Goal: Complete application form

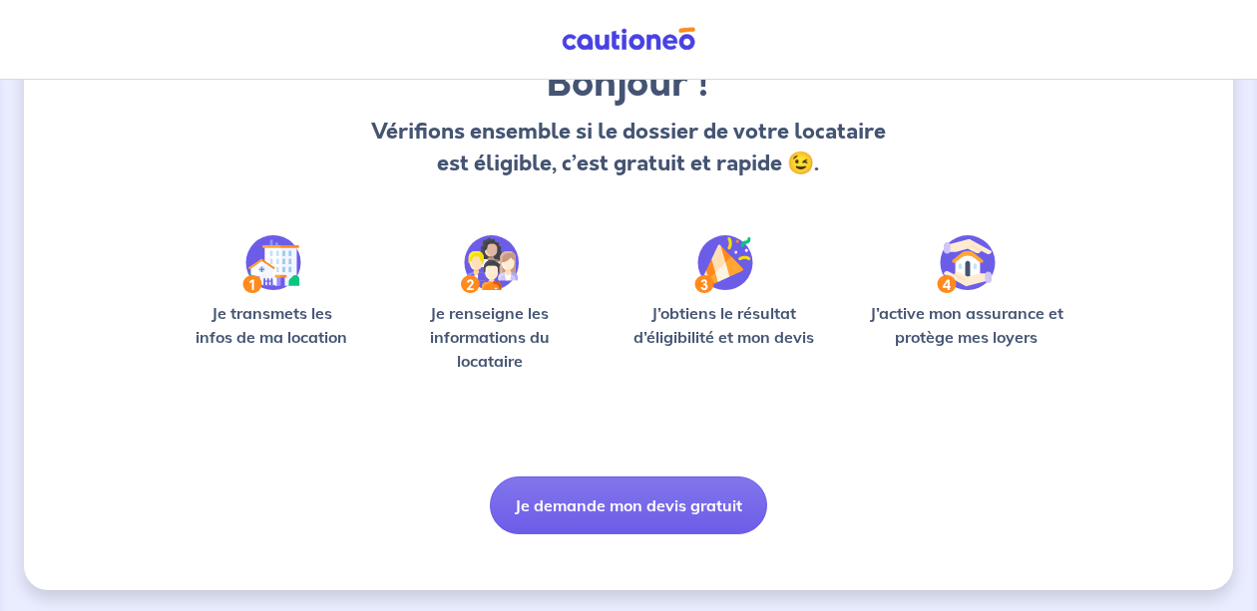
scroll to position [190, 0]
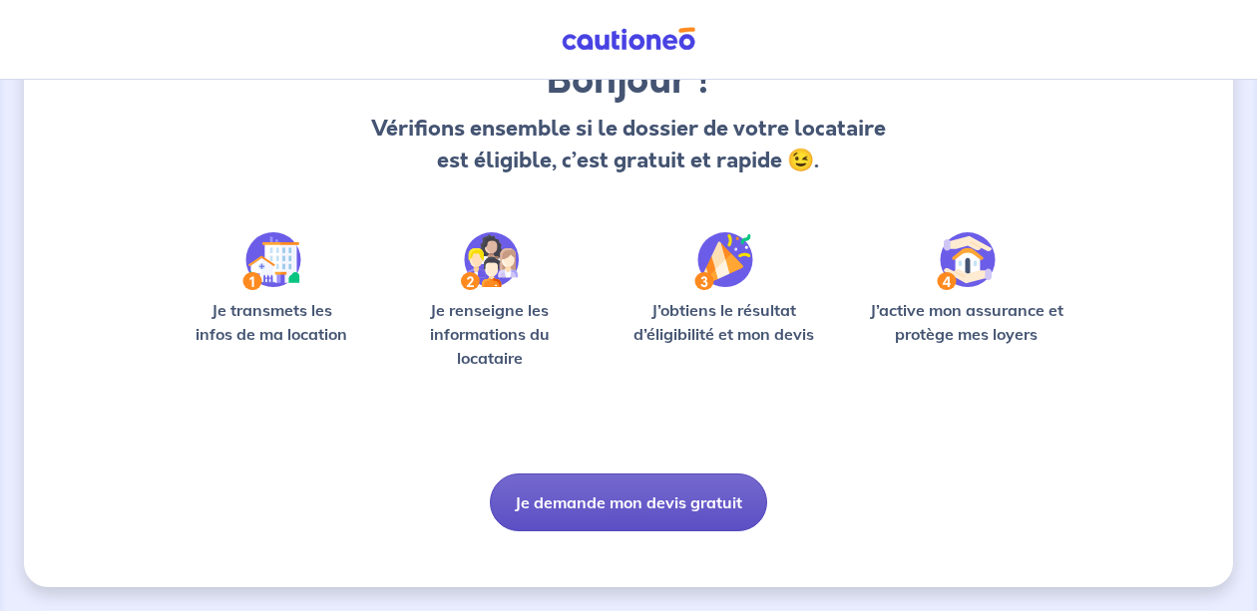
click at [694, 506] on button "Je demande mon devis gratuit" at bounding box center [628, 503] width 277 height 58
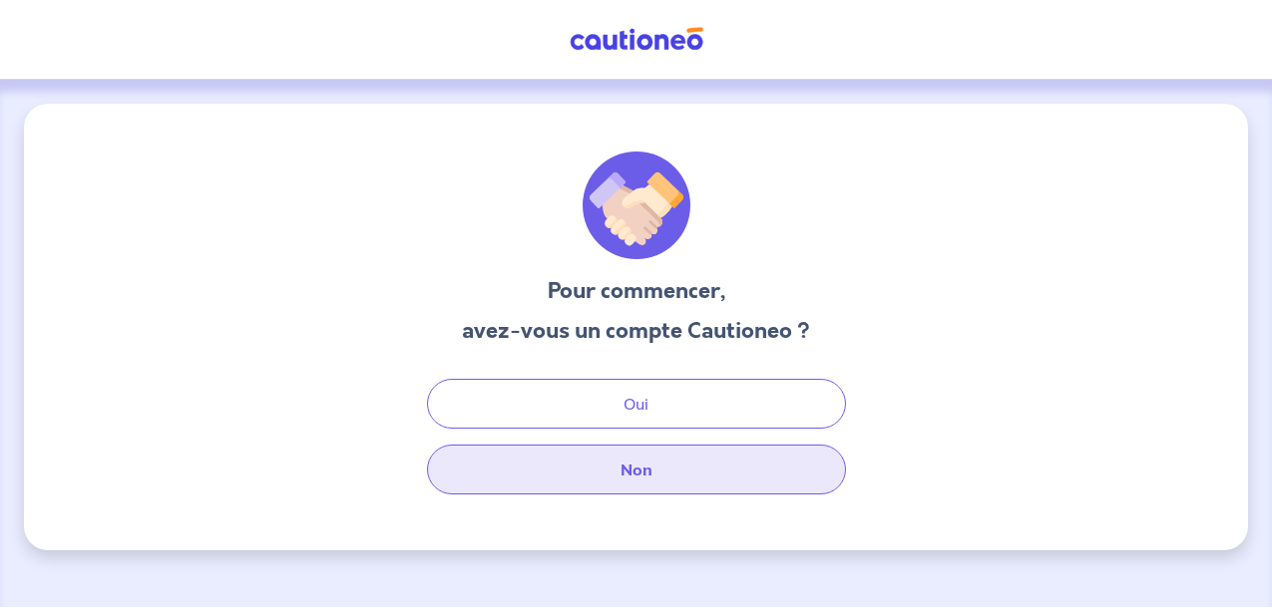
click at [645, 463] on button "Non" at bounding box center [636, 470] width 419 height 50
